Goal: Information Seeking & Learning: Learn about a topic

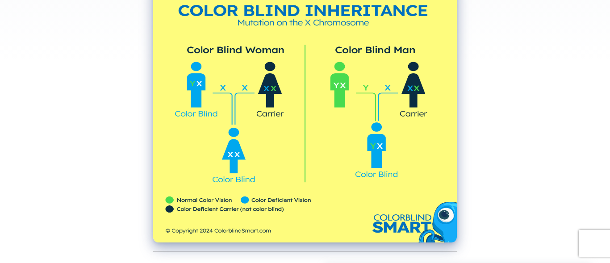
scroll to position [201, 0]
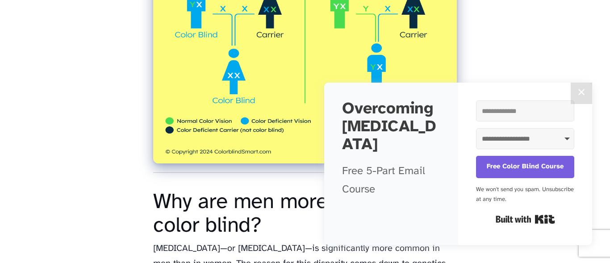
scroll to position [245, 0]
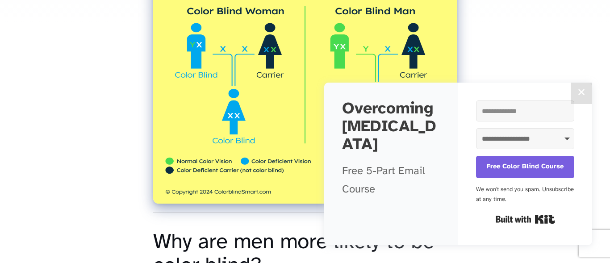
click at [238, 121] on img at bounding box center [305, 72] width 304 height 263
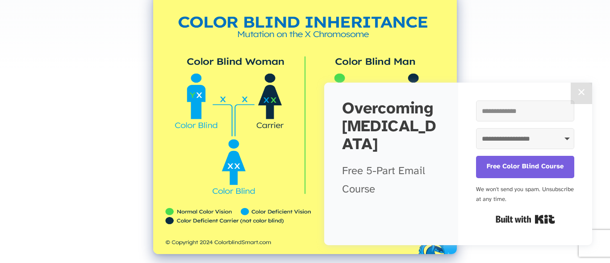
scroll to position [191, 0]
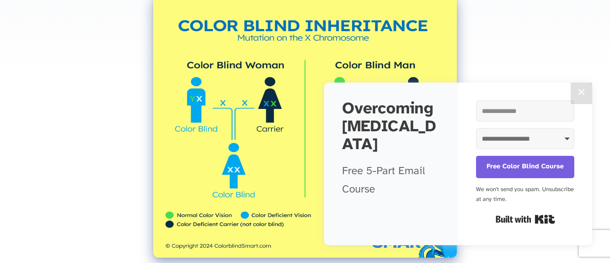
click at [238, 121] on img at bounding box center [305, 126] width 304 height 263
click at [586, 88] on button "✕" at bounding box center [580, 93] width 21 height 21
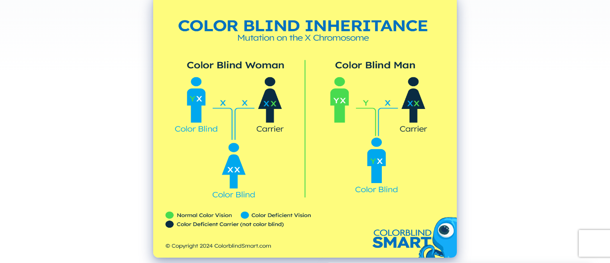
click at [358, 151] on img at bounding box center [305, 126] width 304 height 263
click at [301, 141] on img at bounding box center [305, 126] width 304 height 263
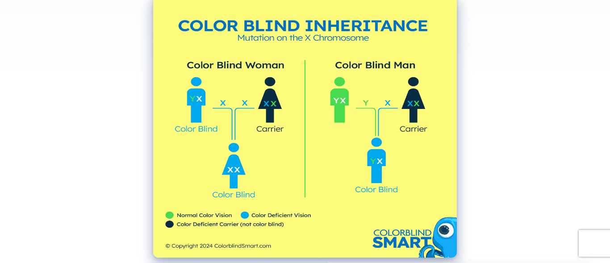
click at [311, 108] on img at bounding box center [305, 126] width 304 height 263
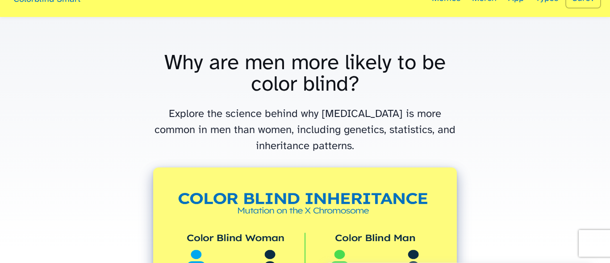
scroll to position [0, 0]
